Goal: Navigation & Orientation: Find specific page/section

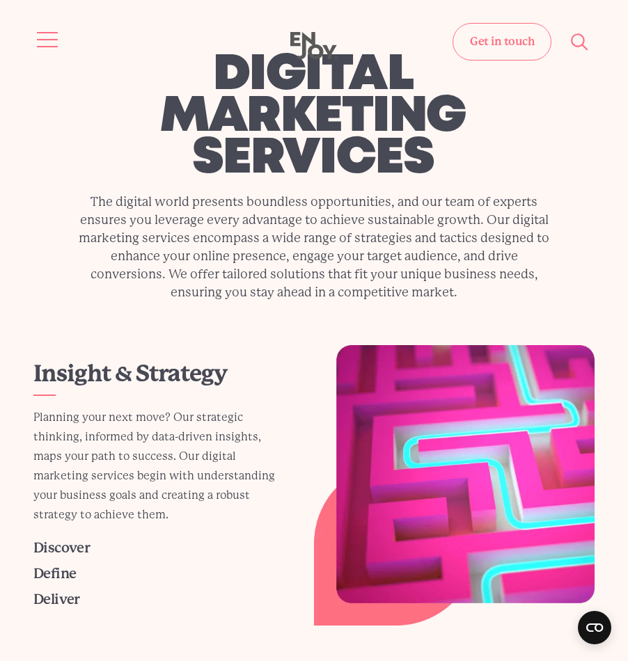
click at [44, 32] on button "Site navigation" at bounding box center [47, 39] width 29 height 29
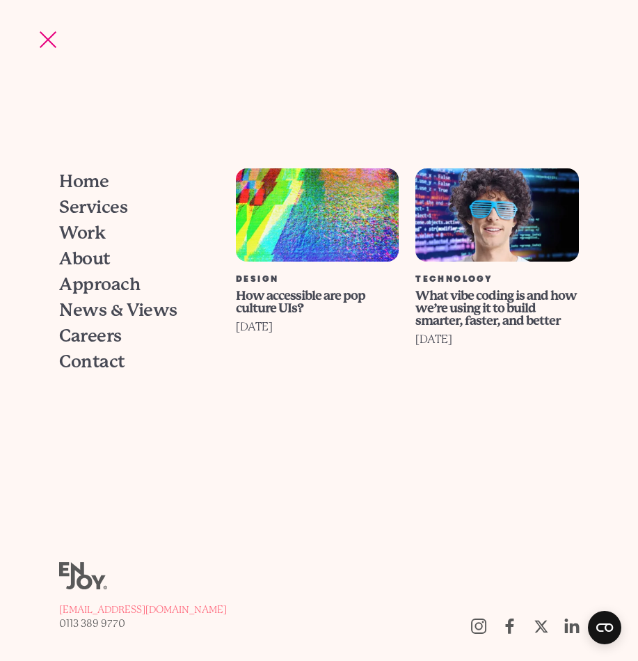
click at [106, 205] on span "Services" at bounding box center [93, 206] width 68 height 17
click at [54, 30] on button "Site navigation" at bounding box center [47, 39] width 29 height 29
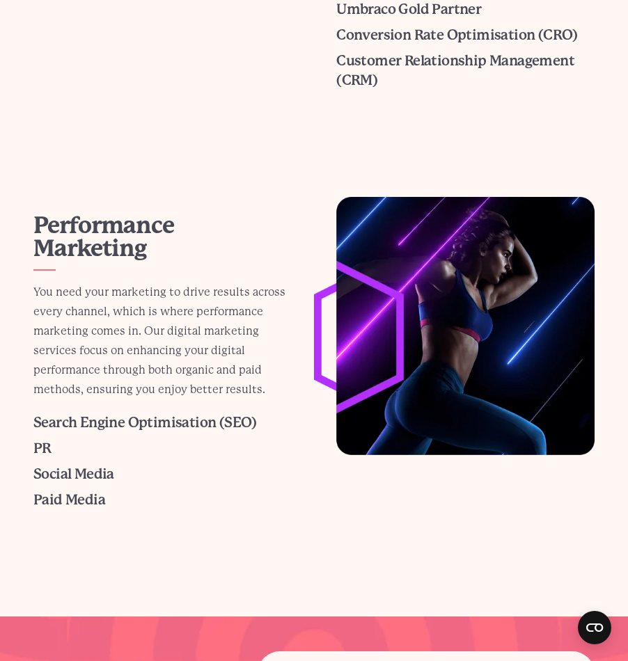
scroll to position [1044, 0]
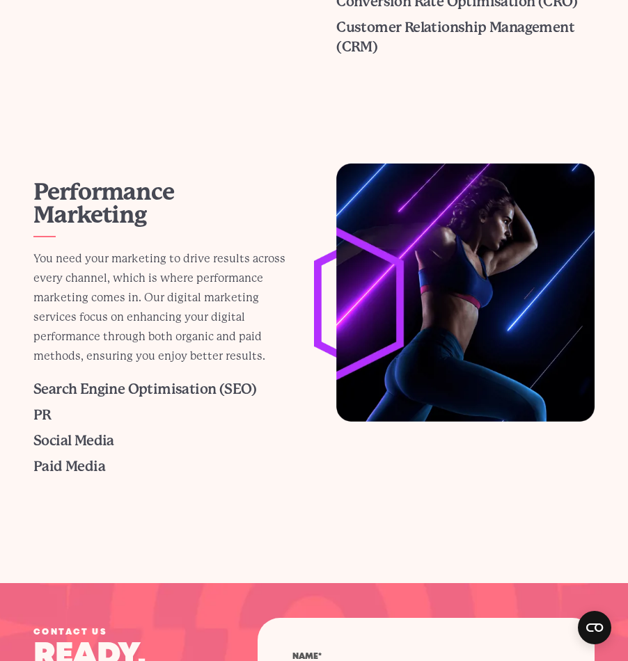
click at [260, 453] on main "Insight & Strategy Planning your next move? Our strategic thinking, informed by…" at bounding box center [314, 296] width 628 height 1990
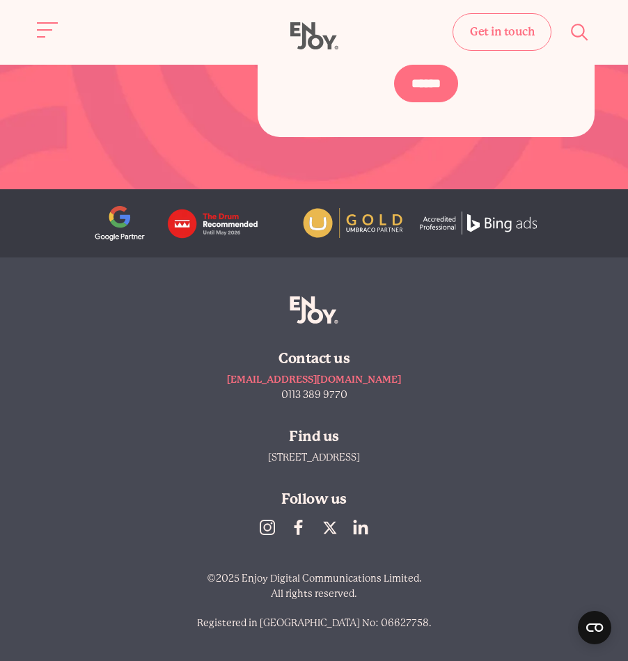
scroll to position [2114, 0]
